Goal: Task Accomplishment & Management: Manage account settings

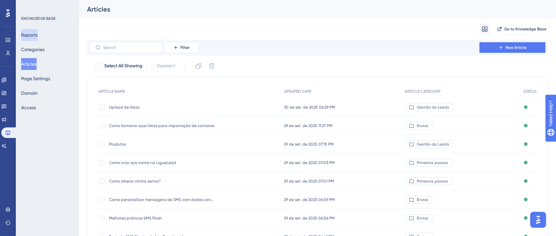
click at [34, 33] on button "Reports" at bounding box center [29, 35] width 16 height 12
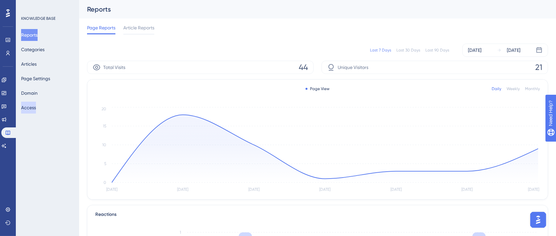
click at [35, 107] on button "Access" at bounding box center [28, 108] width 15 height 12
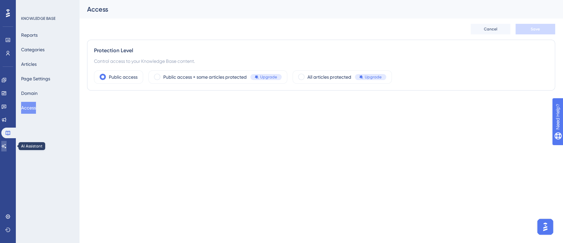
click at [7, 142] on link at bounding box center [3, 146] width 5 height 11
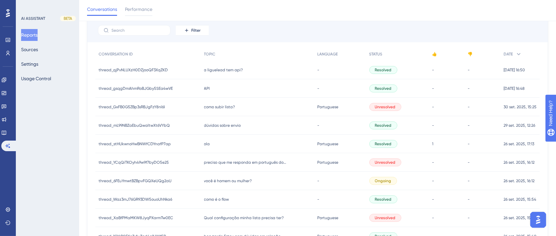
scroll to position [88, 0]
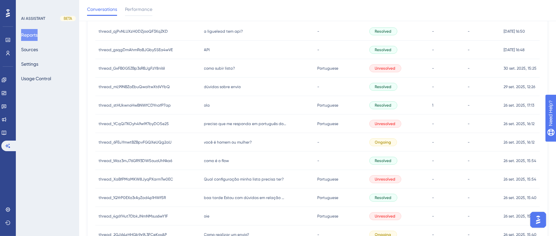
click at [210, 67] on span "como subir lista?" at bounding box center [219, 68] width 31 height 5
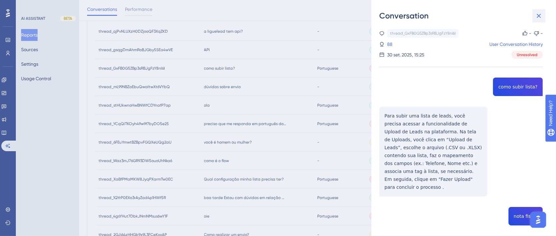
click at [538, 15] on icon at bounding box center [539, 16] width 8 height 8
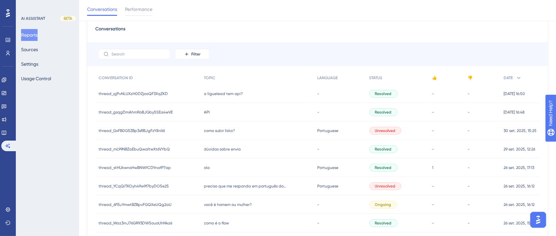
scroll to position [0, 0]
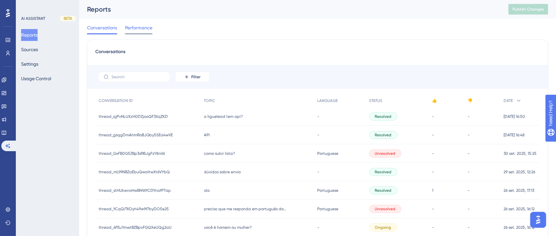
click at [134, 27] on span "Performance" at bounding box center [138, 28] width 27 height 8
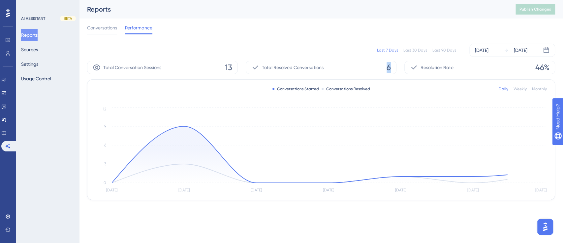
drag, startPoint x: 391, startPoint y: 64, endPoint x: 378, endPoint y: 67, distance: 12.6
click at [378, 67] on div "Total Resolved Conversations 6" at bounding box center [321, 67] width 151 height 13
click at [379, 70] on div "Total Resolved Conversations 6" at bounding box center [321, 67] width 151 height 13
click at [7, 89] on link at bounding box center [3, 93] width 5 height 11
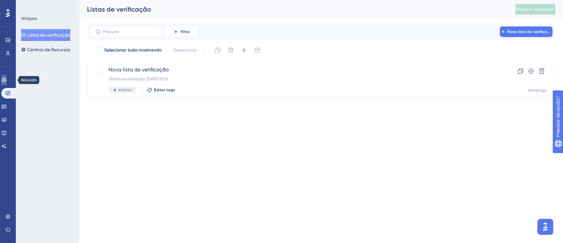
click at [7, 77] on icon at bounding box center [3, 79] width 5 height 5
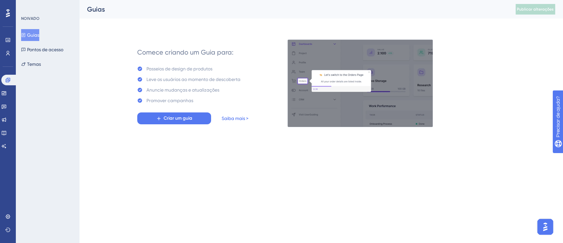
click at [234, 119] on font "Saiba mais >" at bounding box center [235, 117] width 27 height 5
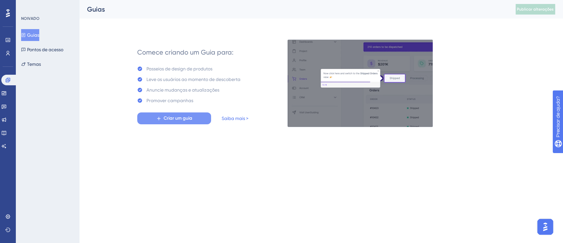
click at [179, 123] on button "Criar um guia" at bounding box center [174, 118] width 74 height 12
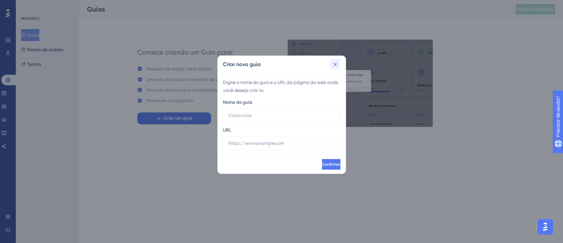
click at [338, 62] on icon at bounding box center [335, 64] width 7 height 7
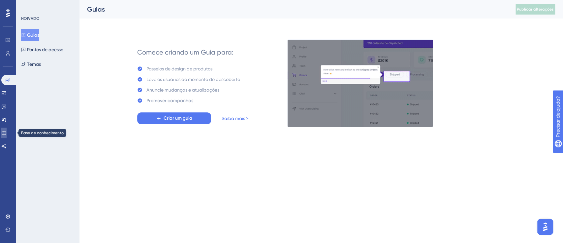
click at [7, 133] on icon at bounding box center [3, 132] width 5 height 5
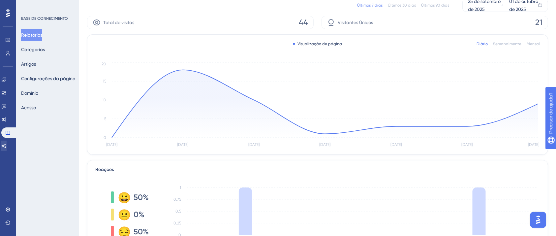
scroll to position [88, 0]
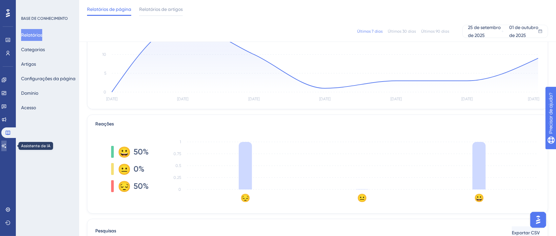
click at [6, 143] on link at bounding box center [3, 146] width 5 height 11
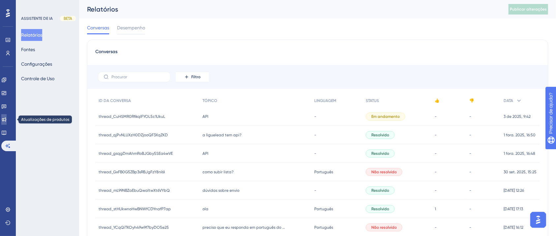
click at [7, 119] on link at bounding box center [3, 119] width 5 height 11
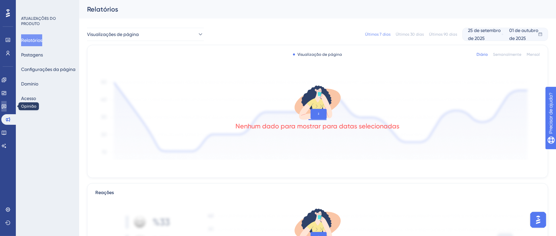
click at [7, 104] on icon at bounding box center [3, 106] width 5 height 5
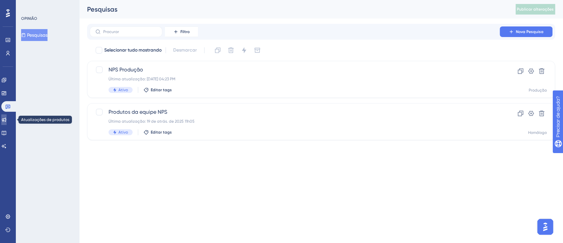
click at [6, 122] on link at bounding box center [3, 119] width 5 height 11
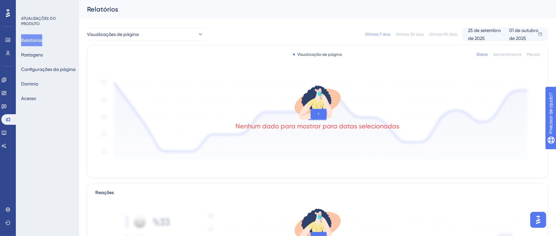
click at [45, 77] on div "Relatórios Postagens Configurações da página [PERSON_NAME]" at bounding box center [47, 69] width 53 height 70
click at [42, 69] on font "Configurações da página" at bounding box center [48, 69] width 54 height 5
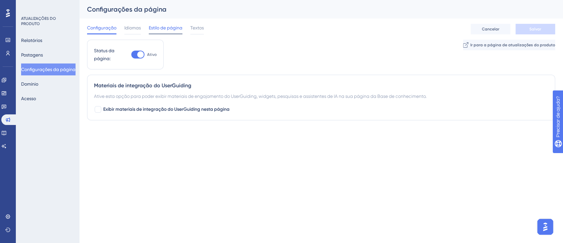
click at [177, 29] on font "Estilo de página" at bounding box center [166, 27] width 34 height 5
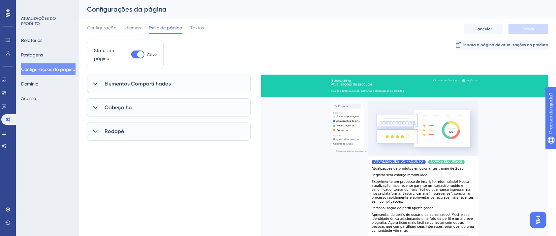
click at [100, 86] on div "Elementos Compartilhados" at bounding box center [169, 84] width 164 height 18
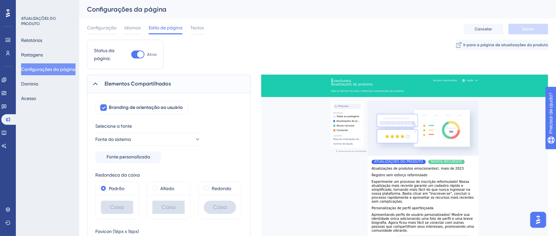
click at [100, 86] on div "Elementos Compartilhados" at bounding box center [169, 84] width 164 height 18
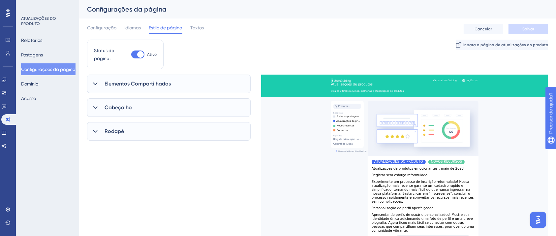
click at [93, 103] on div "Cabeçalho" at bounding box center [169, 107] width 164 height 18
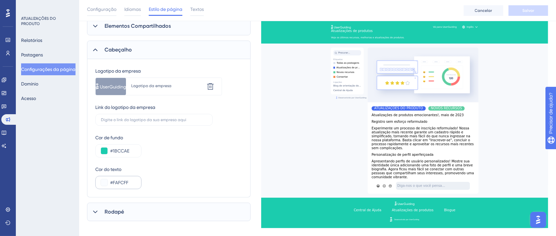
scroll to position [88, 0]
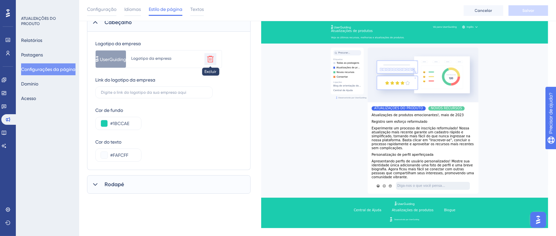
click at [210, 60] on icon at bounding box center [211, 59] width 8 height 8
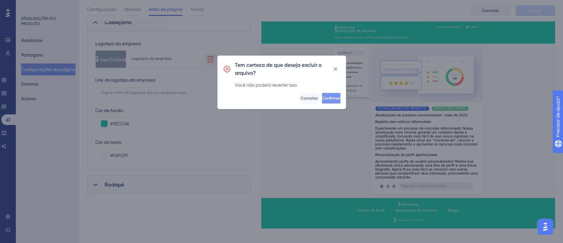
click at [327, 99] on font "Confirmar" at bounding box center [331, 98] width 18 height 5
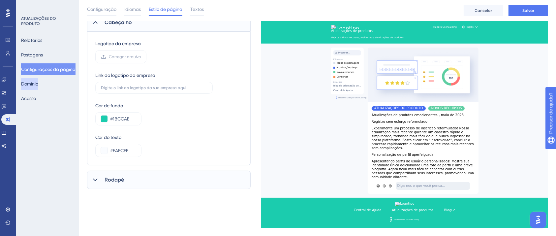
click at [35, 86] on font "Domínio" at bounding box center [29, 83] width 17 height 5
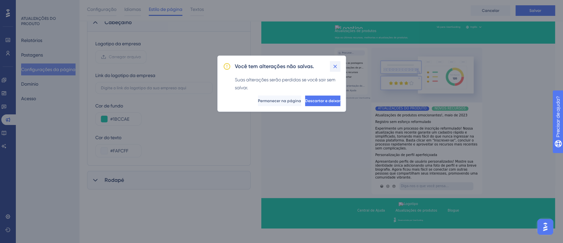
click at [333, 67] on icon at bounding box center [335, 66] width 7 height 7
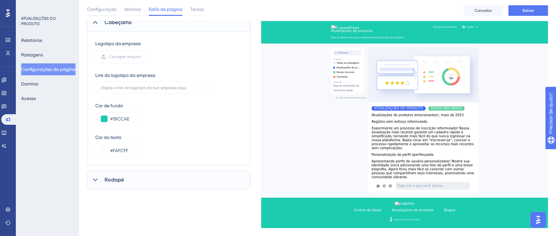
click at [535, 17] on div "Configuração Idiomas Estilo de página Textos Cancelar Salvar" at bounding box center [317, 10] width 477 height 21
click at [533, 13] on font "Salvar" at bounding box center [529, 10] width 12 height 5
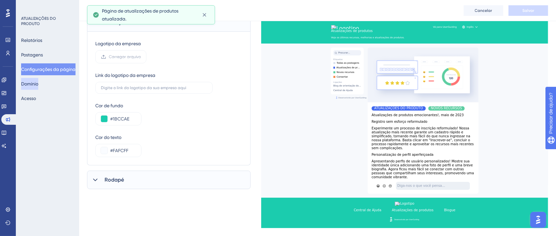
click at [27, 81] on font "Domínio" at bounding box center [29, 83] width 17 height 5
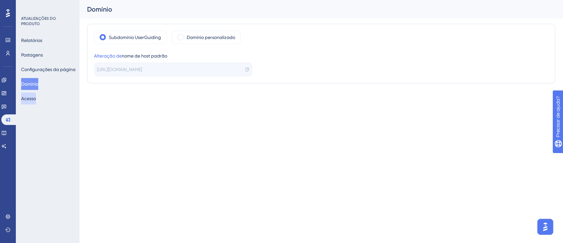
click at [36, 99] on button "Acesso" at bounding box center [28, 98] width 15 height 12
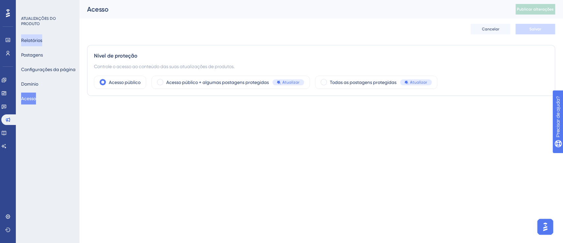
click at [41, 42] on font "Relatórios" at bounding box center [31, 40] width 21 height 5
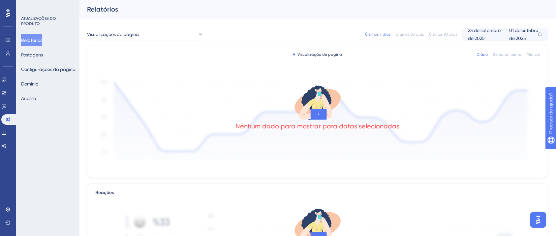
click at [50, 58] on div "Relatórios Postagens Configurações da página [PERSON_NAME]" at bounding box center [47, 69] width 53 height 70
click at [43, 55] on font "Postagens" at bounding box center [32, 54] width 22 height 5
